Goal: Check status: Check status

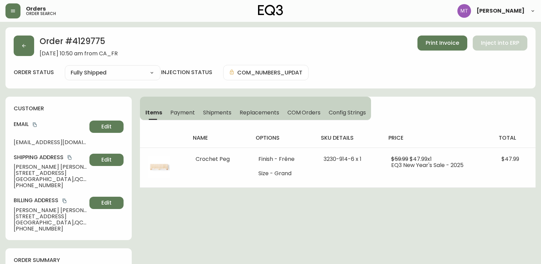
select select "FULLY_SHIPPED"
drag, startPoint x: 21, startPoint y: 49, endPoint x: 4, endPoint y: 48, distance: 16.7
click at [21, 49] on button "button" at bounding box center [24, 46] width 20 height 20
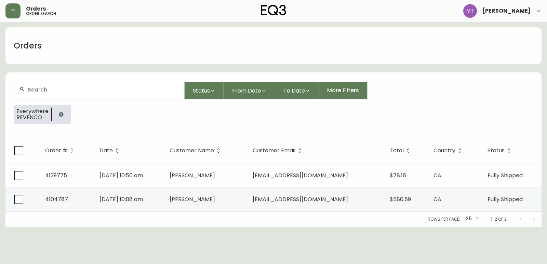
click at [61, 113] on icon "button" at bounding box center [61, 114] width 4 height 4
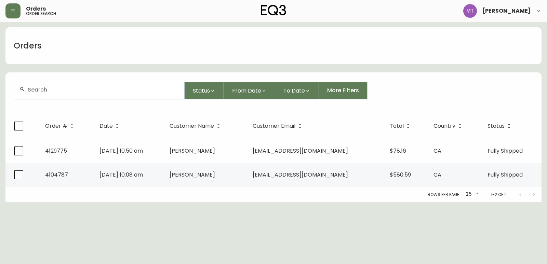
click at [56, 92] on input "text" at bounding box center [103, 89] width 151 height 6
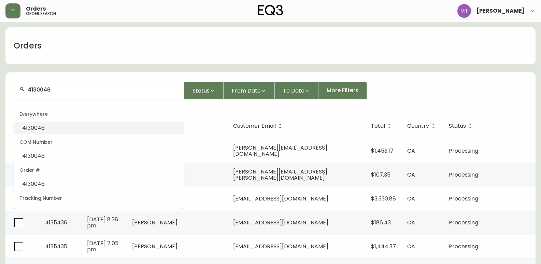
click at [58, 128] on li "4130046" at bounding box center [99, 128] width 170 height 12
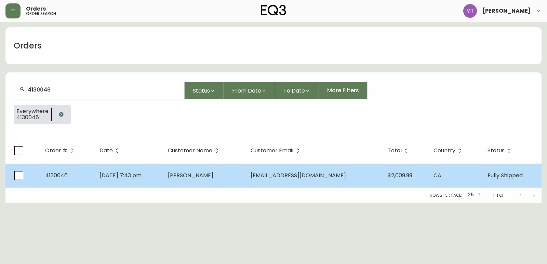
type input "4130046"
click at [162, 179] on td "[DATE] 7:43 pm" at bounding box center [128, 176] width 68 height 24
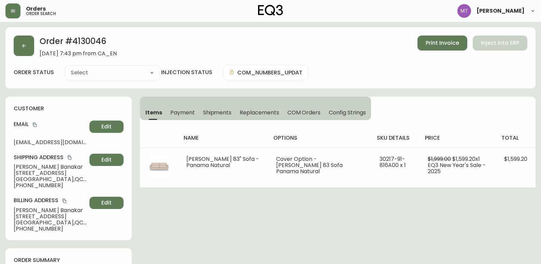
type input "Fully Shipped"
select select "FULLY_SHIPPED"
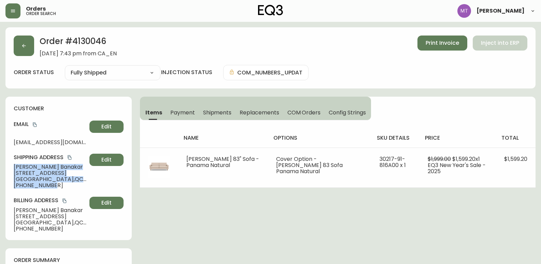
drag, startPoint x: 12, startPoint y: 164, endPoint x: 56, endPoint y: 190, distance: 50.8
click at [56, 190] on div "customer Email [EMAIL_ADDRESS][DOMAIN_NAME] Edit Shipping Address [PERSON_NAME]…" at bounding box center [68, 168] width 126 height 143
copy div "[PERSON_NAME] [STREET_ADDRESS] [PHONE_NUMBER]"
click at [24, 46] on icon "button" at bounding box center [24, 46] width 4 height 4
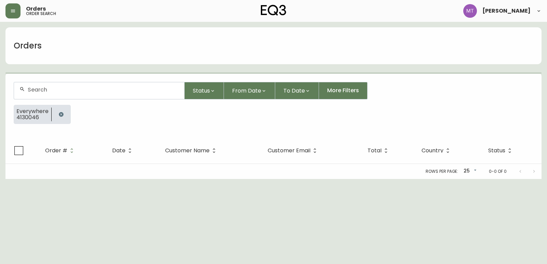
click at [60, 111] on button "button" at bounding box center [61, 115] width 14 height 14
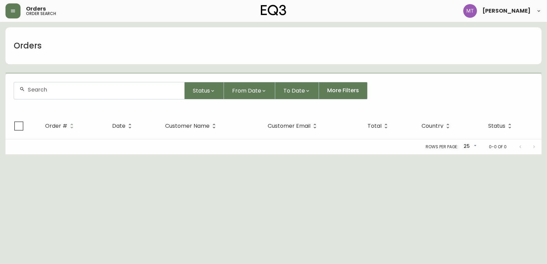
click at [61, 93] on div at bounding box center [99, 90] width 170 height 17
paste input "4135097"
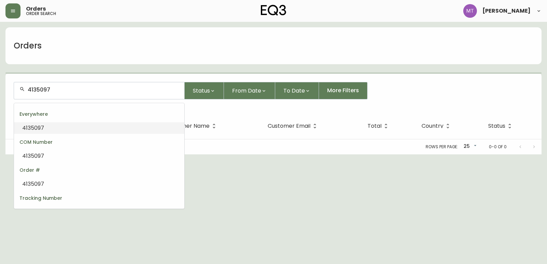
click at [63, 132] on li "4135097" at bounding box center [99, 128] width 170 height 12
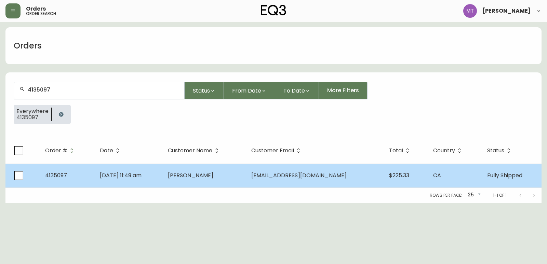
type input "4135097"
click at [163, 178] on td "[DATE] 11:49 am" at bounding box center [128, 176] width 68 height 24
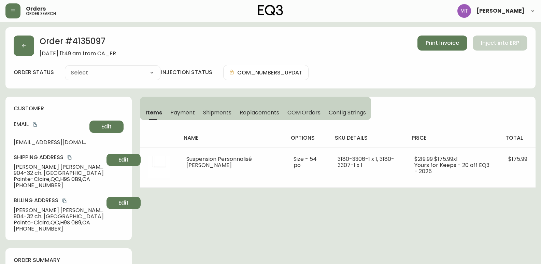
type input "Fully Shipped"
select select "FULLY_SHIPPED"
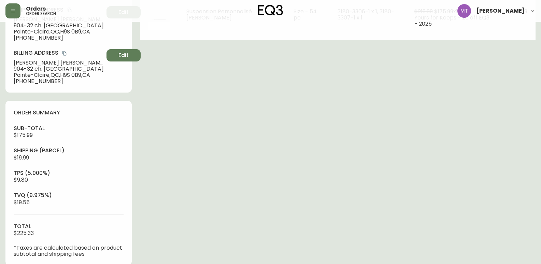
scroll to position [171, 0]
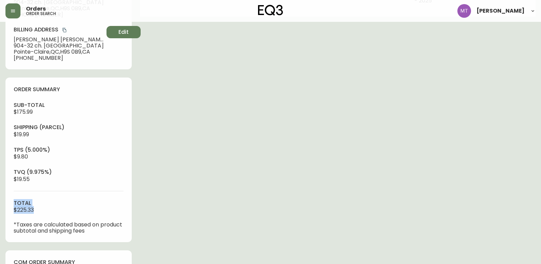
drag, startPoint x: 41, startPoint y: 210, endPoint x: 1, endPoint y: 206, distance: 40.6
click at [1, 206] on main "Order # 4135097 [DATE] 11:49 am from [GEOGRAPHIC_DATA] Print Invoice Inject int…" at bounding box center [270, 180] width 541 height 659
click at [55, 201] on h4 "total" at bounding box center [69, 203] width 110 height 8
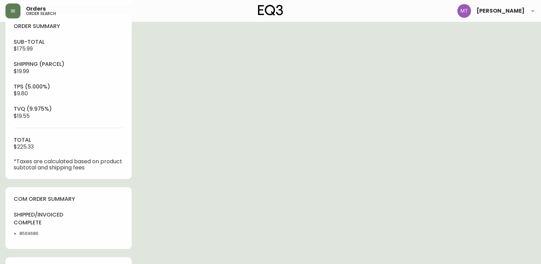
scroll to position [239, 0]
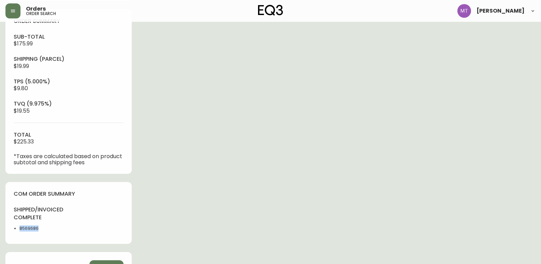
drag, startPoint x: 39, startPoint y: 227, endPoint x: 13, endPoint y: 227, distance: 25.3
click at [13, 227] on div "com order summary shipped/invoiced complete 8569686" at bounding box center [68, 213] width 126 height 62
copy li "8569686"
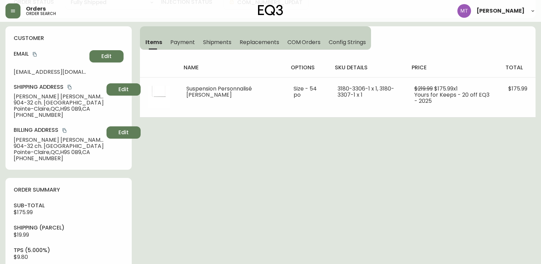
scroll to position [68, 0]
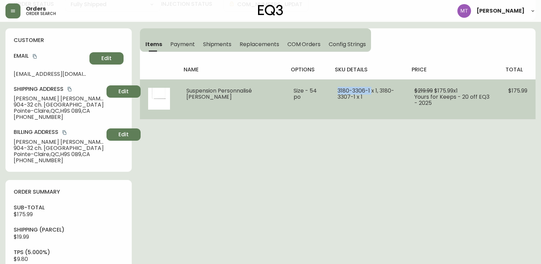
drag, startPoint x: 370, startPoint y: 89, endPoint x: 333, endPoint y: 89, distance: 36.9
click at [333, 89] on td "3180-3306-1 x 1, 3180-3307-1 x 1" at bounding box center [368, 99] width 77 height 40
copy span "[PHONE_NUMBER]"
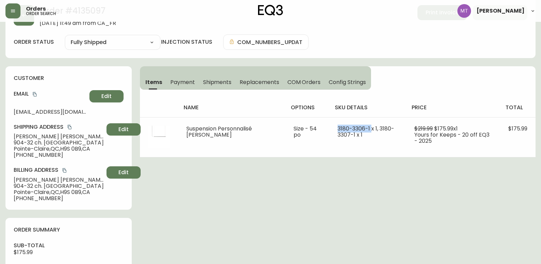
scroll to position [0, 0]
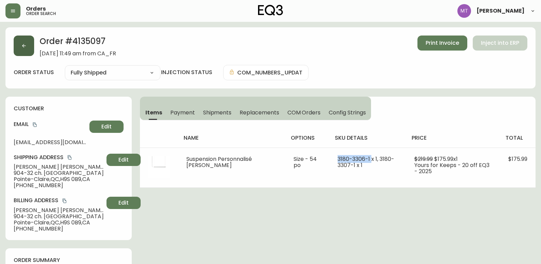
click at [17, 45] on button "button" at bounding box center [24, 46] width 20 height 20
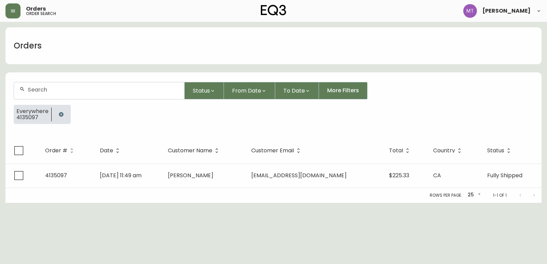
click at [58, 116] on icon "button" at bounding box center [60, 114] width 5 height 5
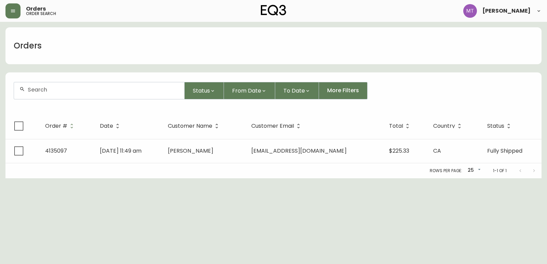
click at [59, 96] on div at bounding box center [99, 90] width 170 height 17
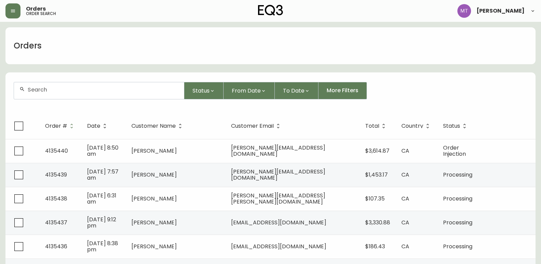
paste input "4134366"
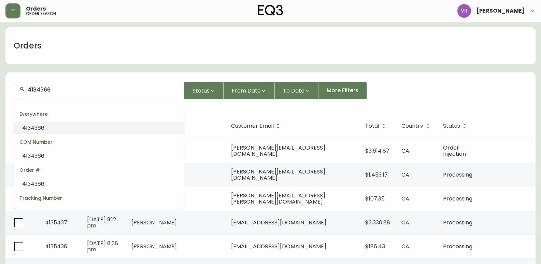
click at [60, 126] on li "4134366" at bounding box center [99, 128] width 170 height 12
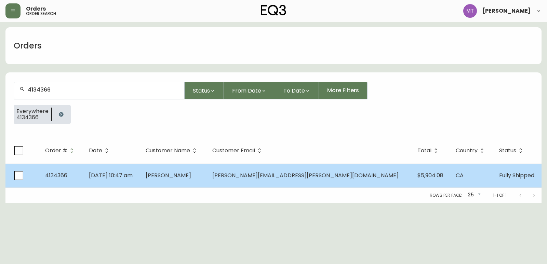
type input "4134366"
click at [207, 175] on td "[PERSON_NAME]" at bounding box center [173, 176] width 67 height 24
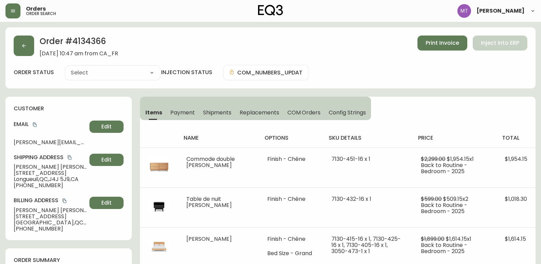
type input "Fully Shipped"
select select "FULLY_SHIPPED"
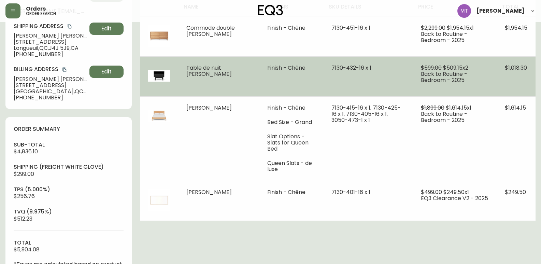
scroll to position [34, 0]
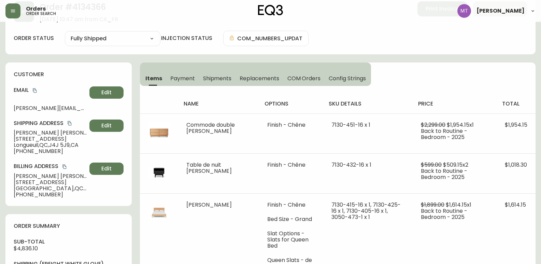
click at [219, 78] on span "Shipments" at bounding box center [217, 78] width 29 height 7
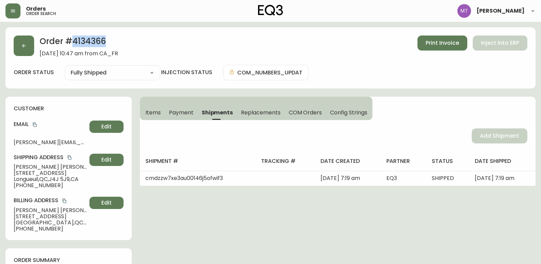
drag, startPoint x: 115, startPoint y: 38, endPoint x: 70, endPoint y: 41, distance: 45.2
click at [70, 41] on h2 "Order # 4134366" at bounding box center [79, 43] width 79 height 15
copy h2 "4134366"
click at [29, 103] on div "customer Email [PERSON_NAME][EMAIL_ADDRESS][PERSON_NAME][DOMAIN_NAME] Edit Ship…" at bounding box center [68, 168] width 126 height 143
